Goal: Information Seeking & Learning: Learn about a topic

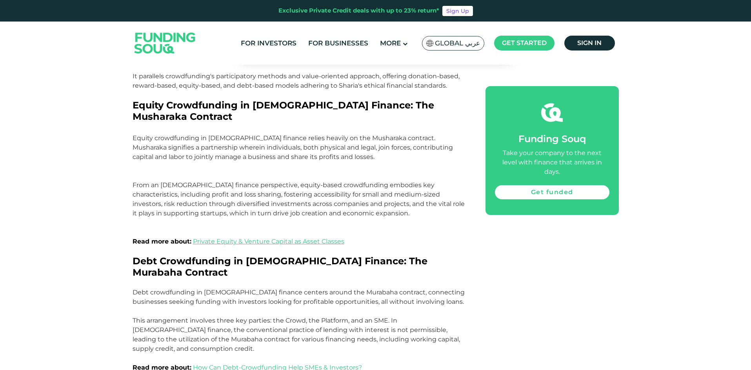
scroll to position [823, 0]
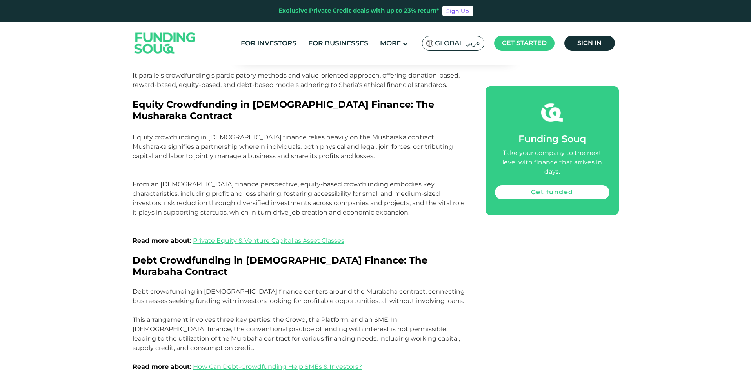
click at [164, 44] on img at bounding box center [165, 44] width 77 height 40
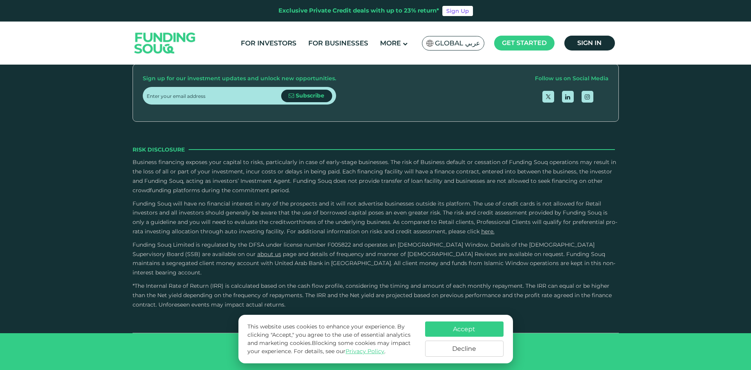
scroll to position [1372, 0]
type tc-range-slider "4"
click at [283, 44] on link "For Investors" at bounding box center [269, 43] width 60 height 13
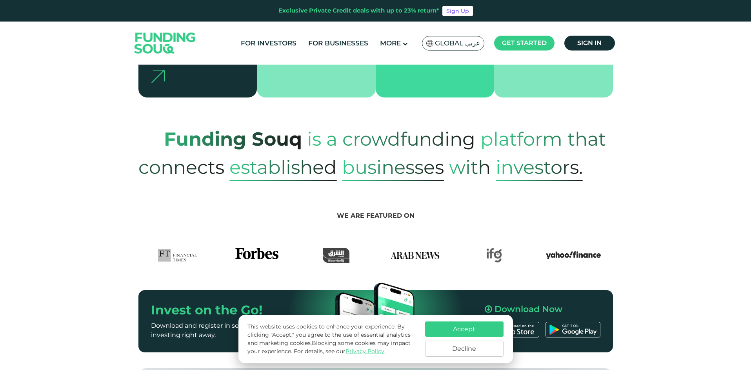
scroll to position [314, 0]
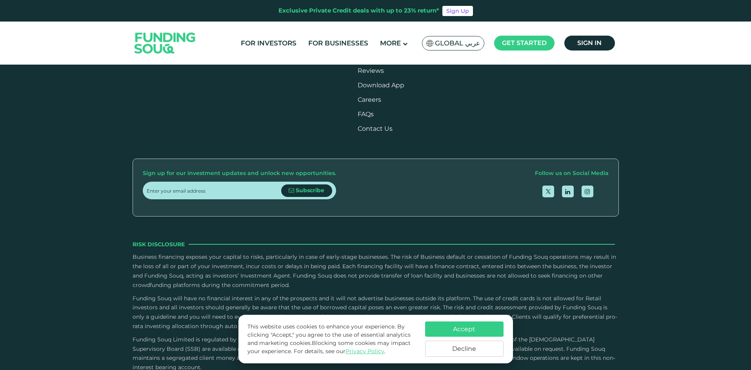
scroll to position [906, 0]
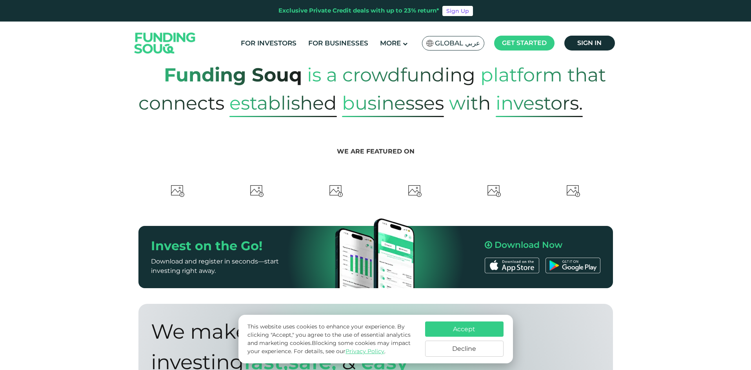
type tc-range-slider "4"
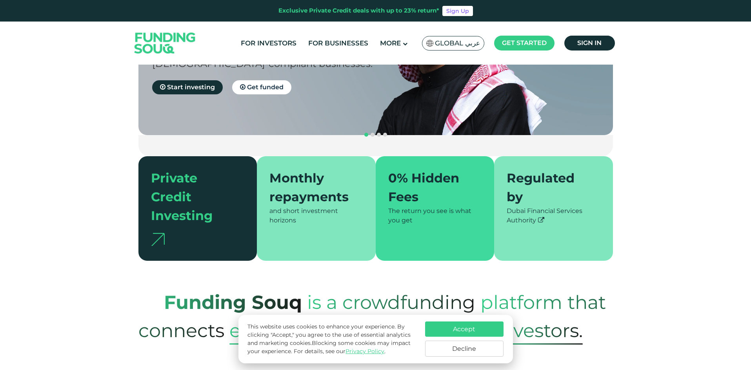
scroll to position [0, 0]
